Goal: Find specific page/section: Find specific page/section

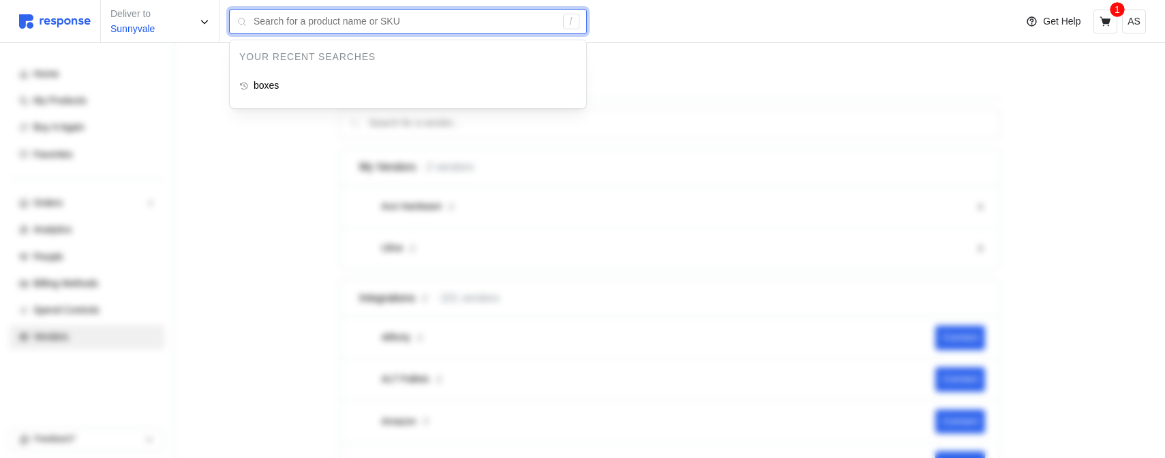
click at [295, 15] on input "text" at bounding box center [405, 22] width 302 height 25
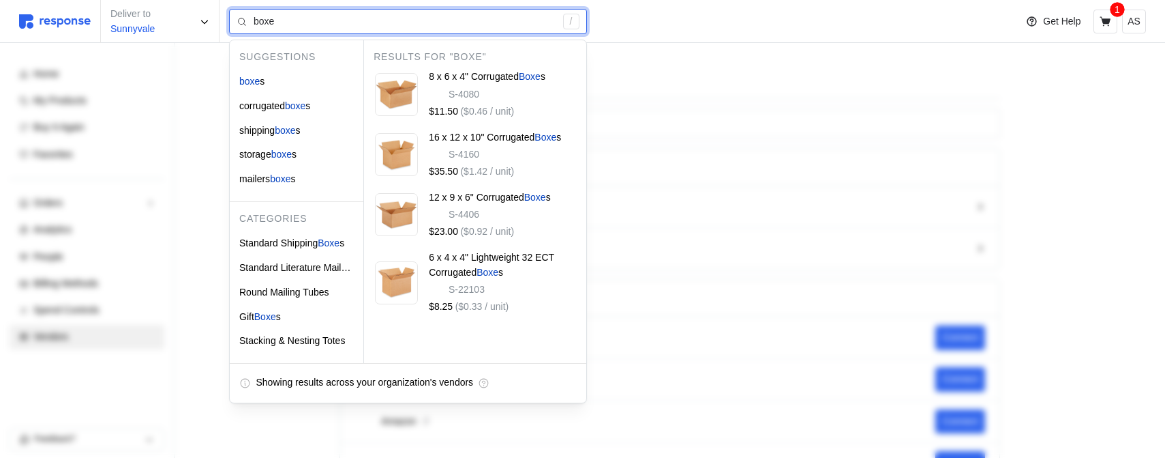
type input "boxe"
